Goal: Transaction & Acquisition: Purchase product/service

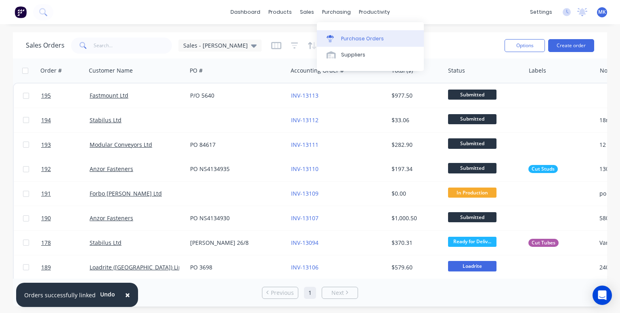
click at [351, 38] on div "Purchase Orders" at bounding box center [362, 38] width 43 height 7
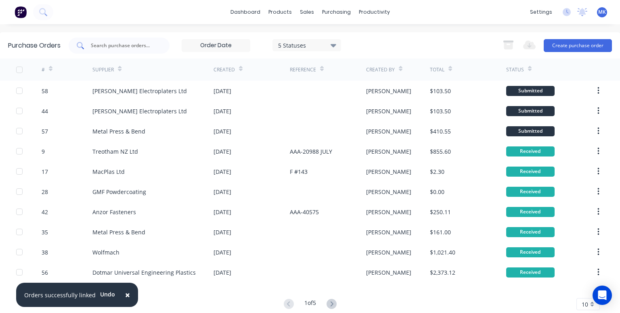
click at [123, 45] on input "text" at bounding box center [123, 46] width 67 height 8
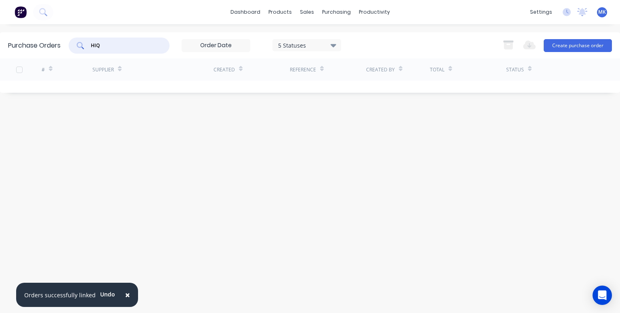
click at [97, 45] on input "HIQ" at bounding box center [123, 46] width 67 height 8
type input "HI Q"
click at [353, 54] on div "Suppliers" at bounding box center [353, 54] width 24 height 7
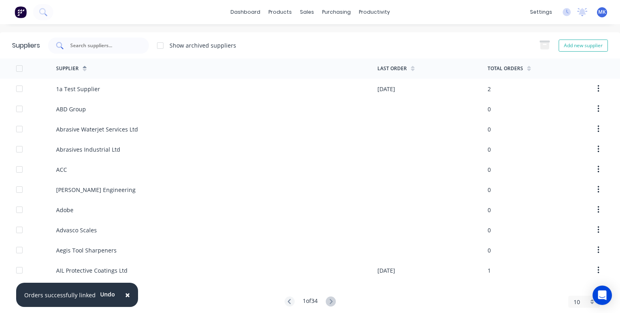
click at [98, 45] on input "text" at bounding box center [102, 46] width 67 height 8
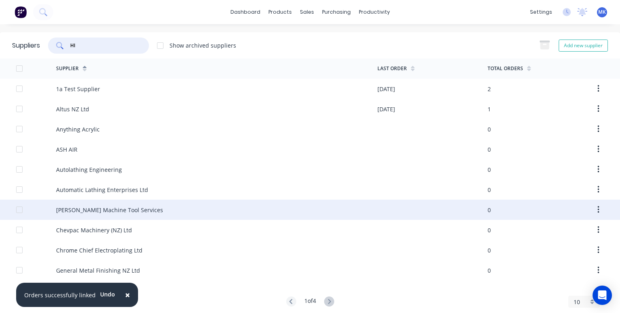
scroll to position [15, 0]
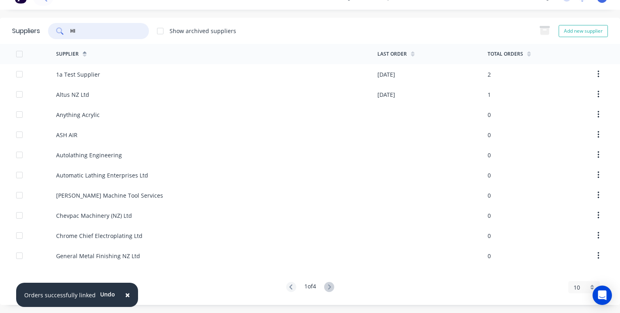
type input "HI"
click at [586, 289] on div "10" at bounding box center [583, 287] width 31 height 12
click at [572, 276] on div "35" at bounding box center [583, 275] width 31 height 14
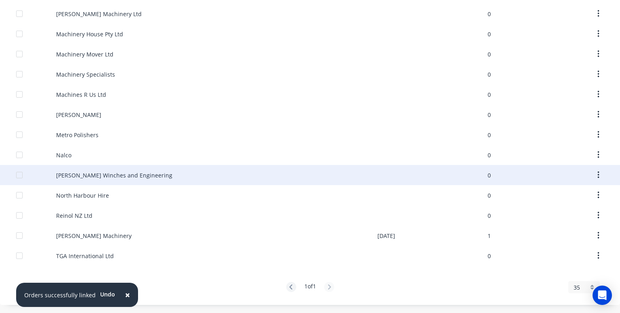
scroll to position [243, 0]
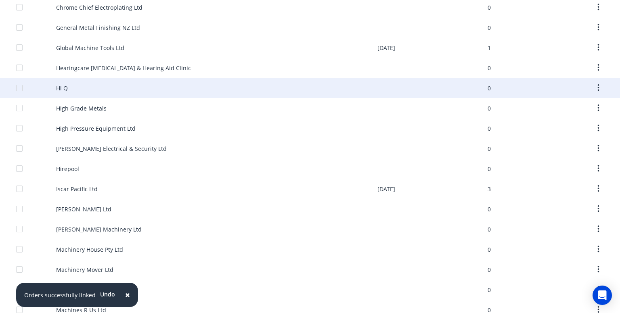
click at [64, 90] on div "Hi Q" at bounding box center [62, 88] width 12 height 8
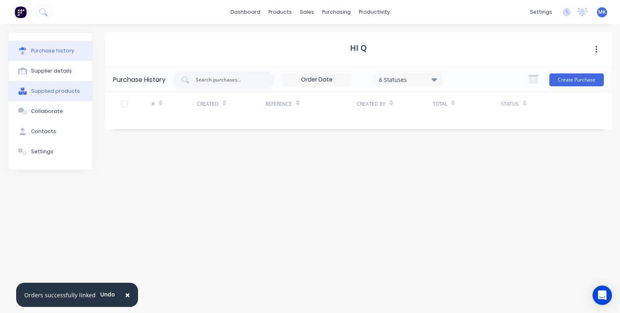
click at [61, 94] on div "Supplied products" at bounding box center [55, 91] width 49 height 7
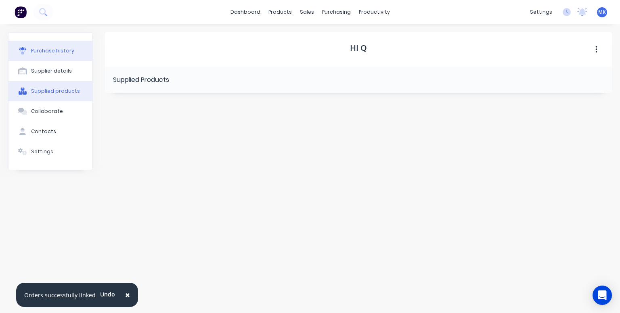
click at [57, 46] on button "Purchase history" at bounding box center [50, 51] width 84 height 20
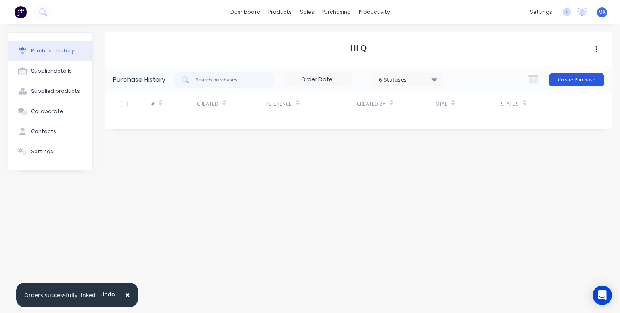
click at [568, 80] on button "Create Purchase" at bounding box center [576, 79] width 54 height 13
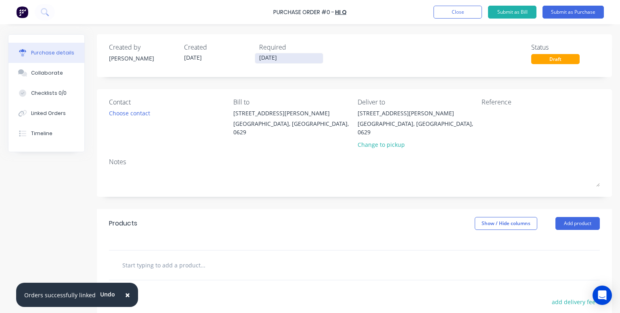
click at [272, 57] on input "[DATE]" at bounding box center [289, 58] width 68 height 10
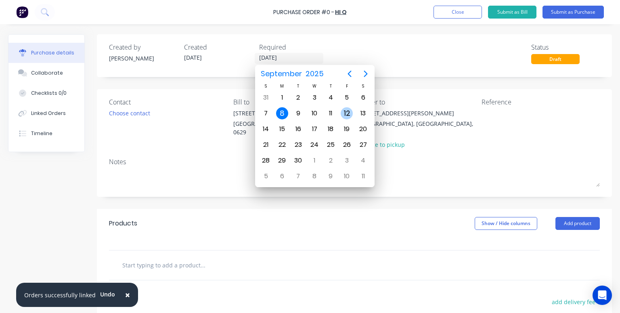
click at [340, 115] on div "12" at bounding box center [346, 113] width 16 height 15
type input "[DATE]"
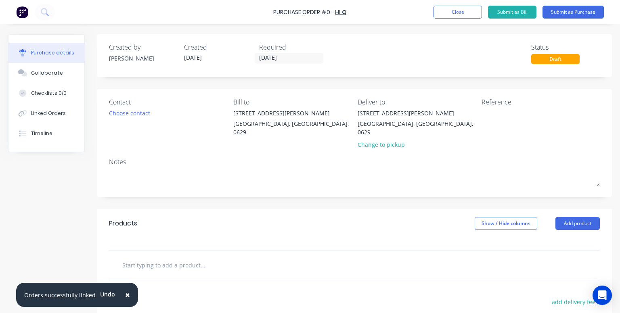
click at [162, 257] on input "text" at bounding box center [202, 265] width 161 height 16
click at [157, 257] on input "text" at bounding box center [202, 265] width 161 height 16
paste input "[PERSON_NAME] ENCLOSURE 1591HSBK"
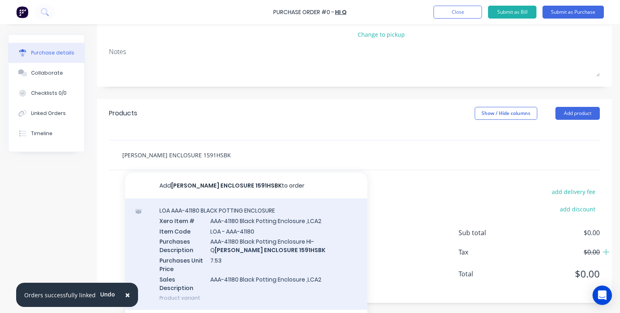
type input "[PERSON_NAME] ENCLOSURE 1591HSBK"
click at [252, 212] on div "LOA AAA-41180 BLACK POTTING ENCLOSURE Xero Item # AAA-41180 Black Potting Enclo…" at bounding box center [246, 253] width 242 height 111
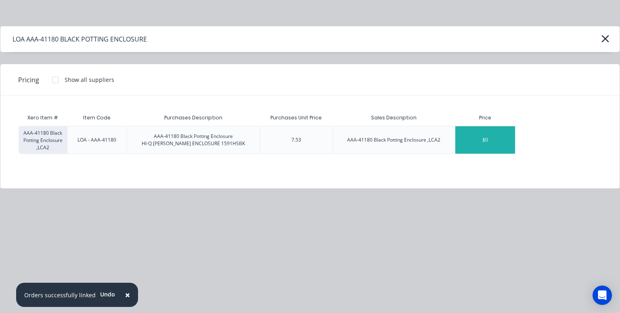
click at [487, 141] on div "$0" at bounding box center [485, 139] width 60 height 27
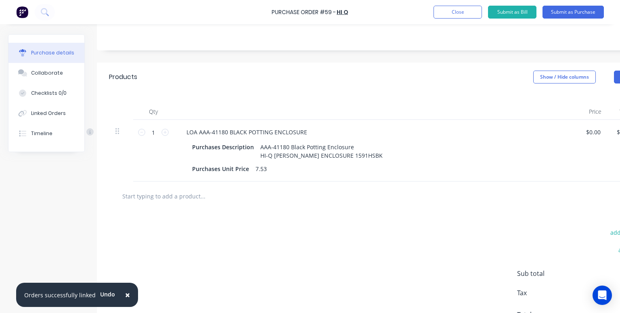
scroll to position [191, 0]
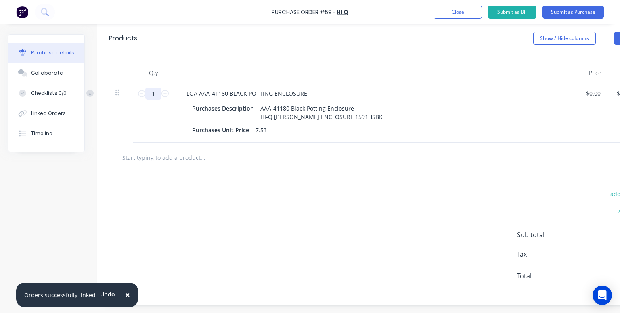
click at [154, 88] on input "1" at bounding box center [153, 94] width 16 height 12
type input "120"
click at [377, 108] on div "Purchases Description AAA-41180 Black Potting Enclosure HI-Q [PERSON_NAME] ENCL…" at bounding box center [374, 112] width 370 height 20
paste div
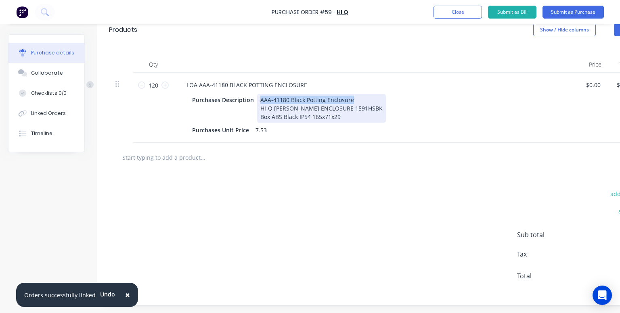
drag, startPoint x: 353, startPoint y: 93, endPoint x: 256, endPoint y: 91, distance: 97.7
click at [257, 94] on div "AAA-41180 Black Potting Enclosure HI-Q [PERSON_NAME] ENCLOSURE 1591HSBK Box ABS…" at bounding box center [321, 108] width 129 height 29
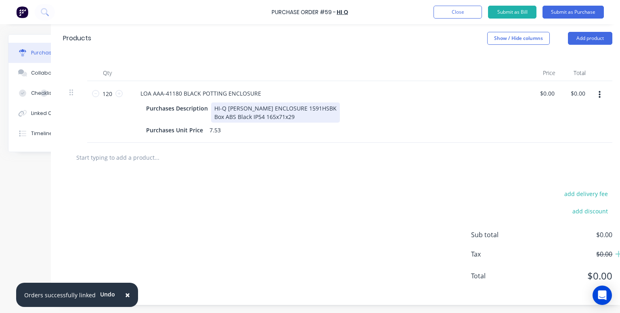
scroll to position [182, 56]
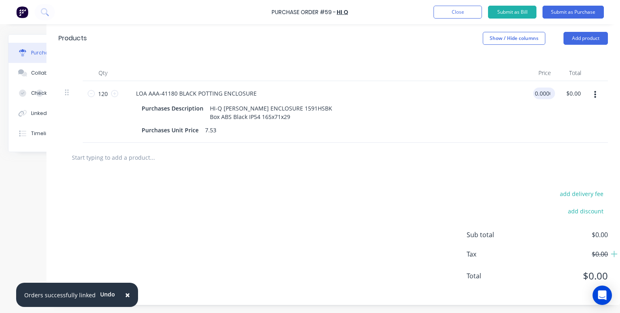
click at [536, 88] on input "0.0000" at bounding box center [542, 94] width 19 height 12
click at [536, 88] on input "0.0000" at bounding box center [541, 94] width 22 height 12
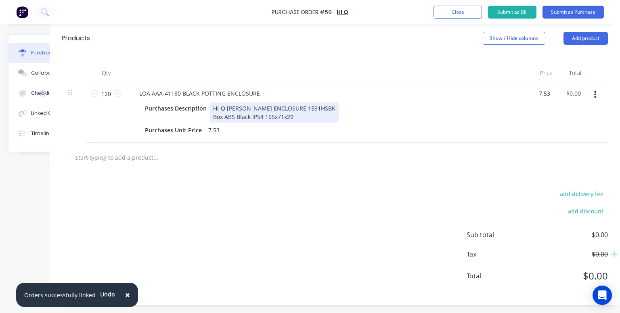
type input "$7.53"
type input "$903.60"
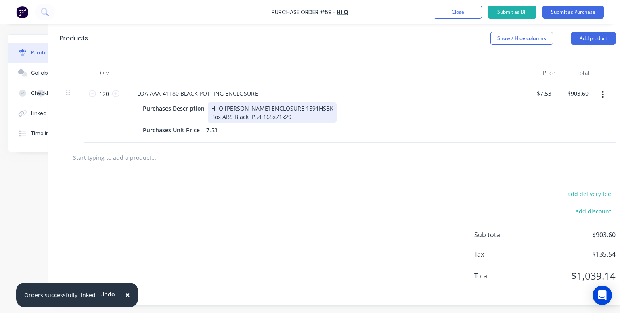
click at [440, 107] on div "Purchases Description HI-Q [PERSON_NAME] ENCLOSURE 1591HSBK Box ABS Black IP54 …" at bounding box center [325, 112] width 370 height 20
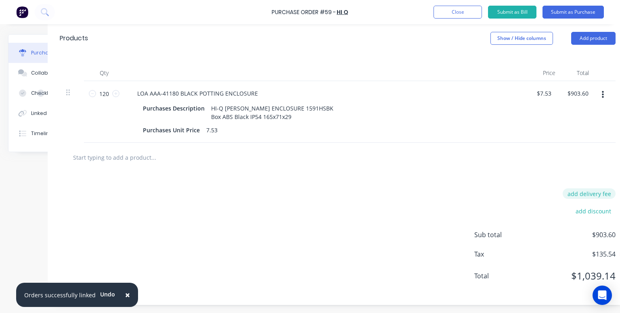
click at [592, 189] on button "add delivery fee" at bounding box center [588, 193] width 53 height 10
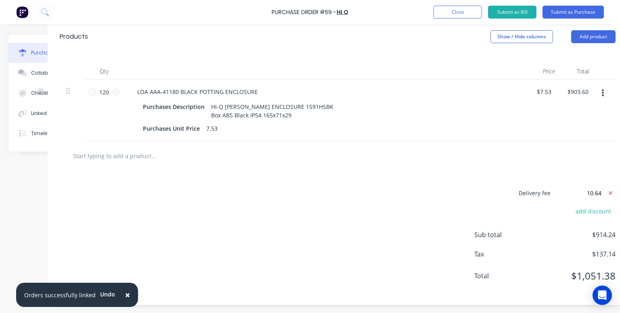
type input "$10.64"
click at [203, 155] on input "text" at bounding box center [153, 156] width 161 height 16
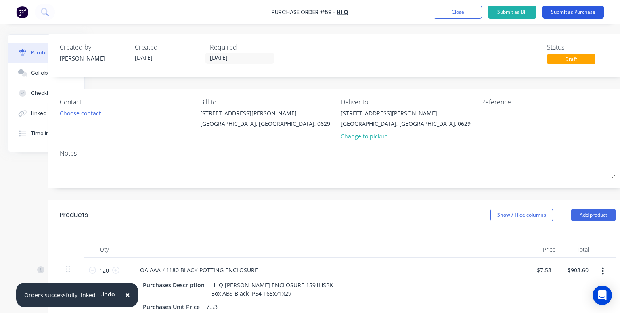
click at [575, 13] on button "Submit as Purchase" at bounding box center [572, 12] width 61 height 13
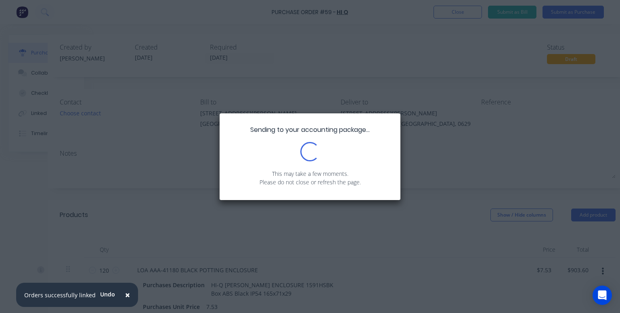
scroll to position [0, 0]
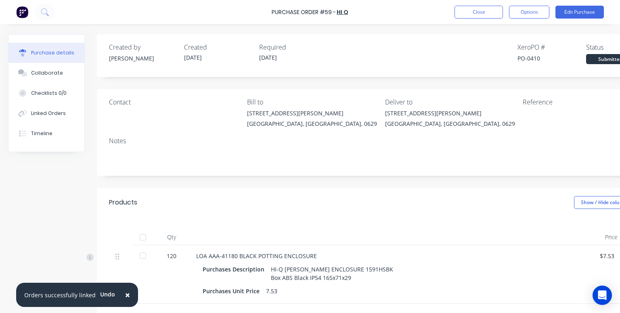
click at [534, 104] on div "Reference" at bounding box center [588, 102] width 132 height 10
click at [569, 13] on button "Edit Purchase" at bounding box center [579, 12] width 48 height 13
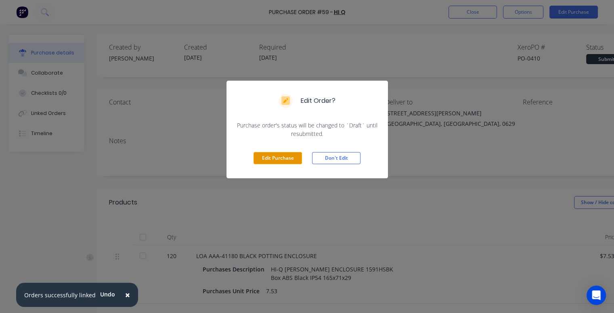
click at [282, 159] on button "Edit Purchase" at bounding box center [277, 158] width 48 height 12
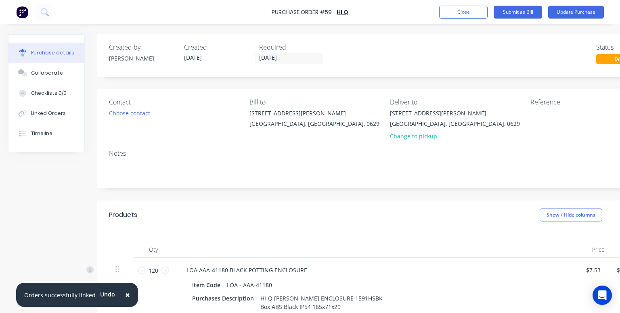
click at [455, 47] on div "Created by [PERSON_NAME] Created [DATE] Required [DATE] Status Draft" at bounding box center [387, 53] width 556 height 22
drag, startPoint x: 497, startPoint y: 52, endPoint x: 518, endPoint y: 57, distance: 21.9
click at [499, 53] on div "Created by [PERSON_NAME] Created [DATE] Required [DATE] Status Draft" at bounding box center [387, 53] width 556 height 22
click at [547, 113] on textarea at bounding box center [580, 118] width 101 height 18
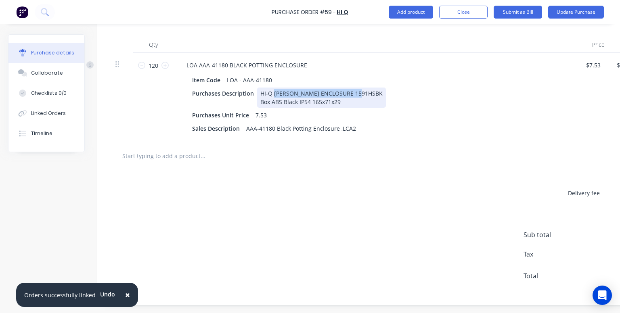
drag, startPoint x: 366, startPoint y: 87, endPoint x: 273, endPoint y: 90, distance: 93.7
click at [273, 90] on div "HI-Q [PERSON_NAME] ENCLOSURE 1591HSBK Box ABS Black IP54 165x71x29" at bounding box center [321, 98] width 129 height 20
copy div "[PERSON_NAME] ENCLOSURE 1591HSBK"
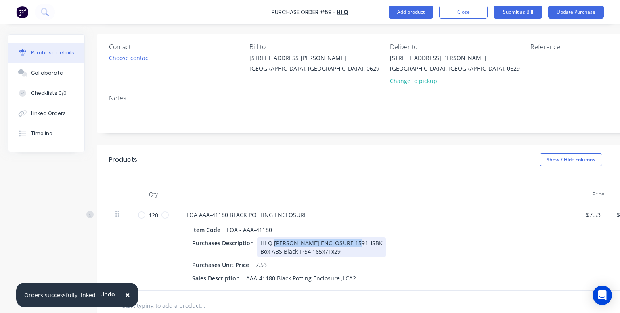
scroll to position [0, 0]
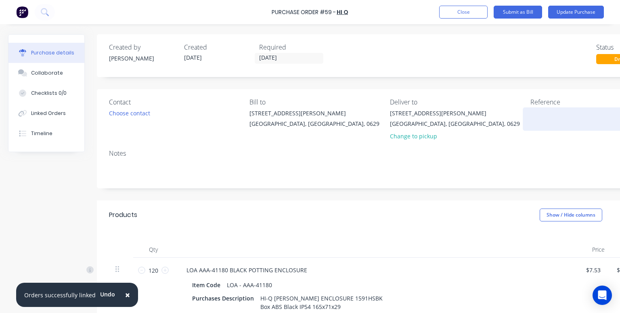
click at [540, 119] on textarea at bounding box center [580, 118] width 101 height 18
paste textarea "[PERSON_NAME] ENCLOSURE 1591HSBK"
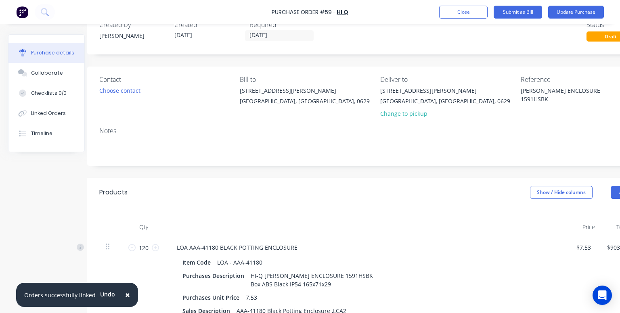
scroll to position [0, 10]
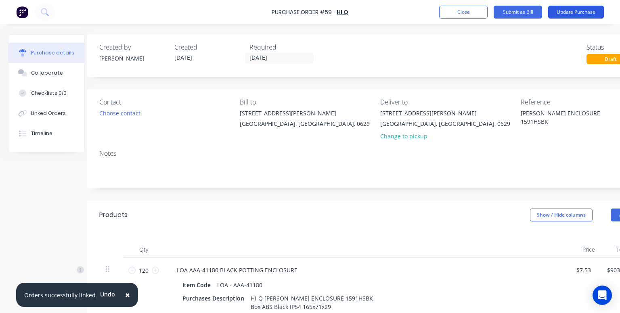
type textarea "[PERSON_NAME] ENCLOSURE 1591HSBK"
type textarea "x"
type textarea "[PERSON_NAME] ENCLOSURE 1591HSBK"
click at [569, 10] on button "Update Purchase" at bounding box center [576, 12] width 56 height 13
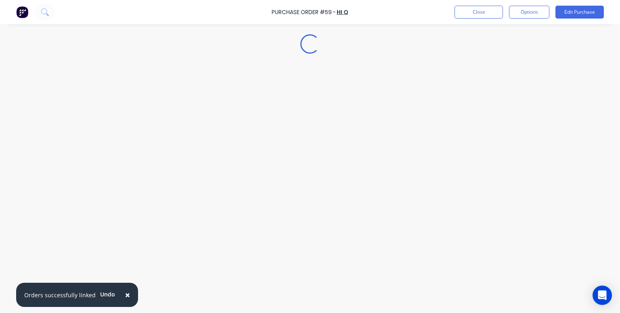
scroll to position [0, 0]
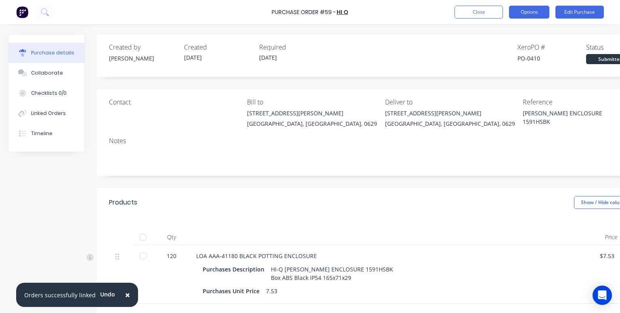
click at [526, 13] on button "Options" at bounding box center [529, 12] width 40 height 13
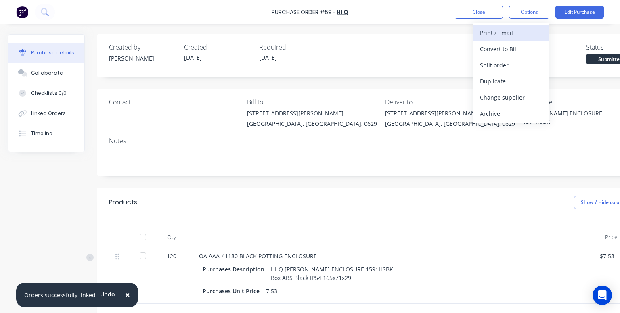
click at [520, 33] on div "Print / Email" at bounding box center [511, 33] width 62 height 12
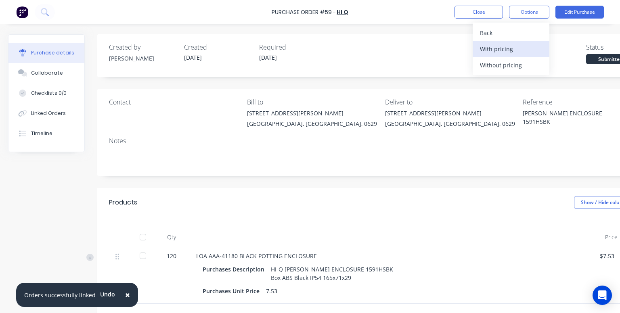
click at [489, 50] on div "With pricing" at bounding box center [511, 49] width 62 height 12
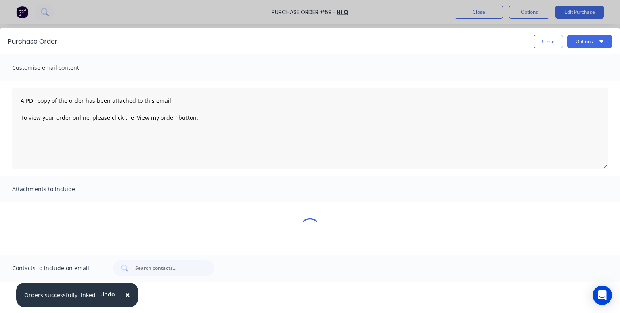
type textarea "x"
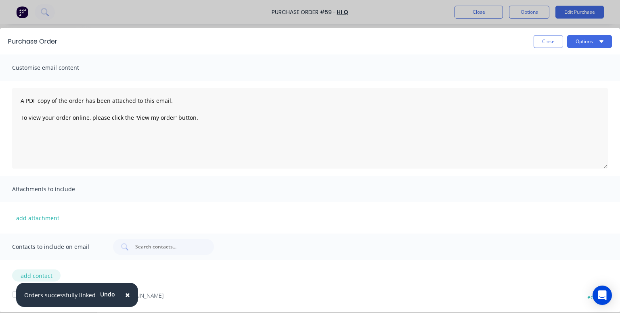
click at [25, 276] on button "add contact" at bounding box center [36, 275] width 48 height 12
select select "NZ"
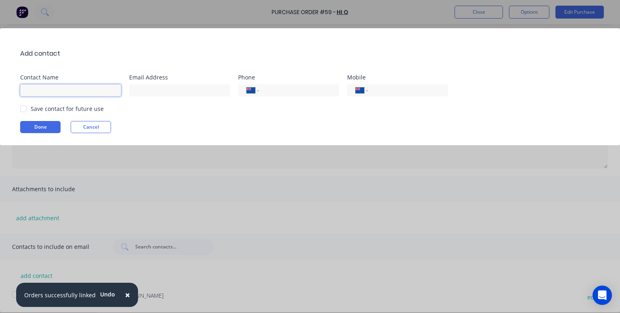
click at [65, 94] on input at bounding box center [70, 90] width 101 height 12
drag, startPoint x: 47, startPoint y: 92, endPoint x: 19, endPoint y: 96, distance: 28.3
click at [19, 96] on div "Add contact Contact Name sALES Email Address Phone International [GEOGRAPHIC_DA…" at bounding box center [310, 86] width 620 height 117
type input "Sales"
click at [145, 94] on input at bounding box center [179, 90] width 101 height 12
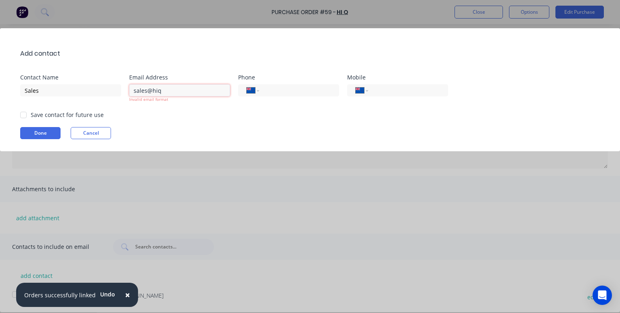
click at [161, 90] on input "sales@hiq" at bounding box center [179, 90] width 101 height 12
type input "[EMAIL_ADDRESS][DOMAIN_NAME]"
click at [191, 117] on div "Add contact Contact Name Sales Email Address [EMAIL_ADDRESS][DOMAIN_NAME] Inval…" at bounding box center [310, 89] width 620 height 123
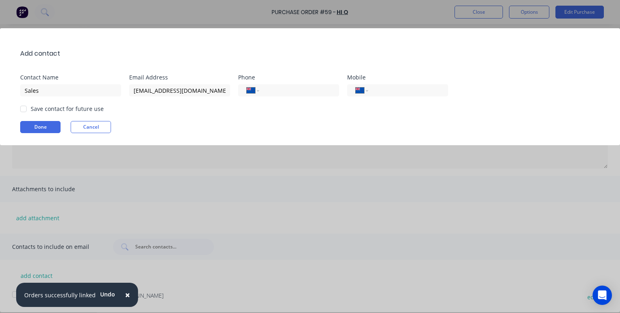
click at [26, 106] on div at bounding box center [23, 109] width 16 height 16
click at [37, 126] on button "Done" at bounding box center [40, 127] width 40 height 12
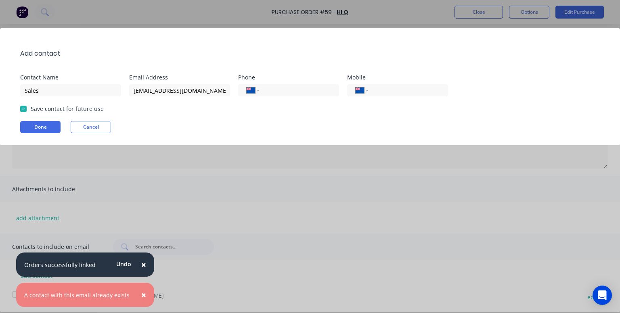
click at [116, 210] on div "Add contact Contact Name Sales Email Address [EMAIL_ADDRESS][DOMAIN_NAME] Phone…" at bounding box center [310, 156] width 620 height 313
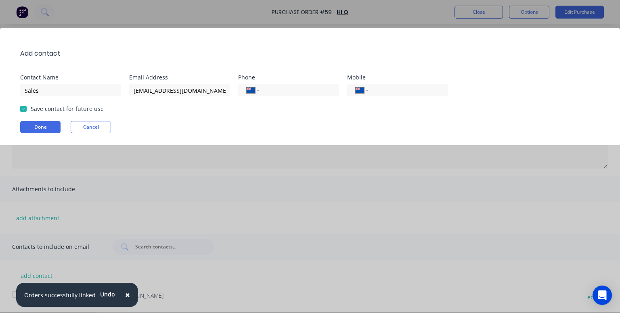
click at [139, 296] on div "Add contact Contact Name Sales Email Address [EMAIL_ADDRESS][DOMAIN_NAME] Phone…" at bounding box center [310, 156] width 620 height 313
click at [125, 296] on span "×" at bounding box center [127, 294] width 5 height 11
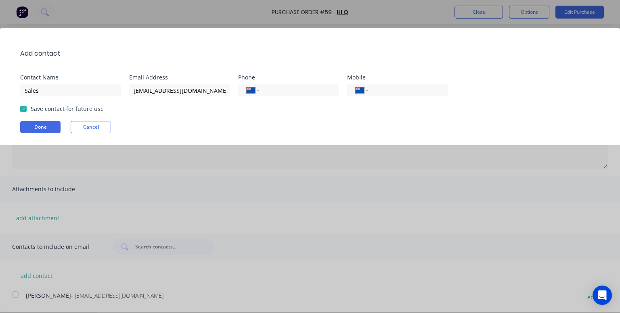
click at [15, 295] on div "Add contact Contact Name Sales Email Address [EMAIL_ADDRESS][DOMAIN_NAME] Phone…" at bounding box center [310, 156] width 620 height 313
click at [23, 108] on div at bounding box center [23, 109] width 16 height 16
click at [35, 127] on button "Done" at bounding box center [40, 127] width 40 height 12
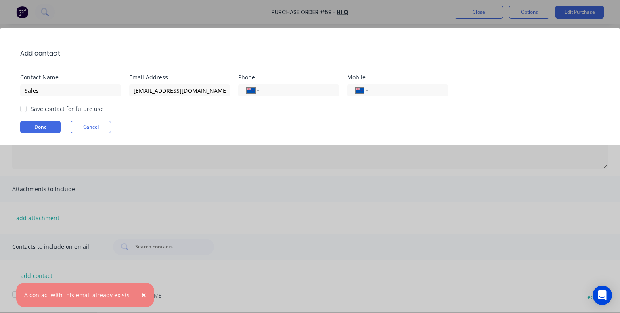
click at [141, 294] on span "×" at bounding box center [143, 294] width 5 height 11
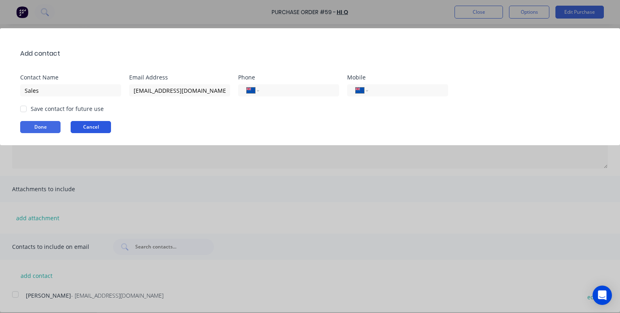
click at [88, 131] on button "Cancel" at bounding box center [91, 127] width 40 height 12
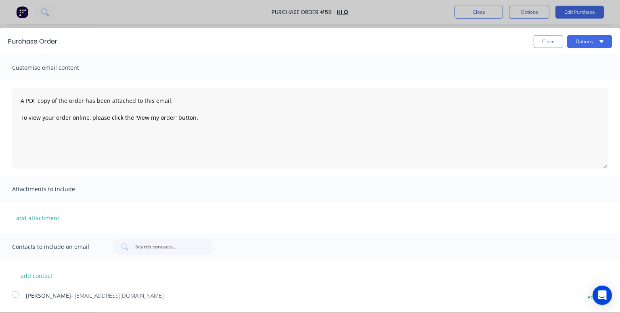
click at [17, 295] on div at bounding box center [15, 294] width 16 height 16
click at [586, 41] on button "Options" at bounding box center [589, 41] width 45 height 13
click at [555, 77] on div "Email" at bounding box center [573, 78] width 62 height 12
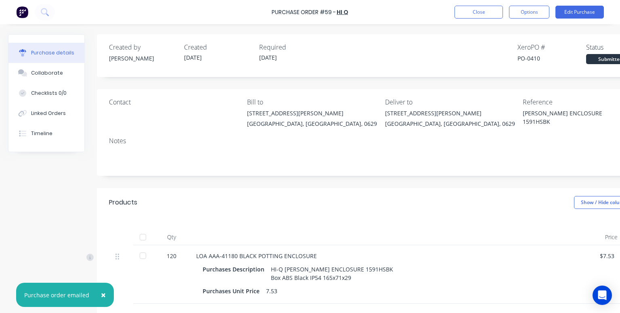
type textarea "x"
